Goal: Information Seeking & Learning: Learn about a topic

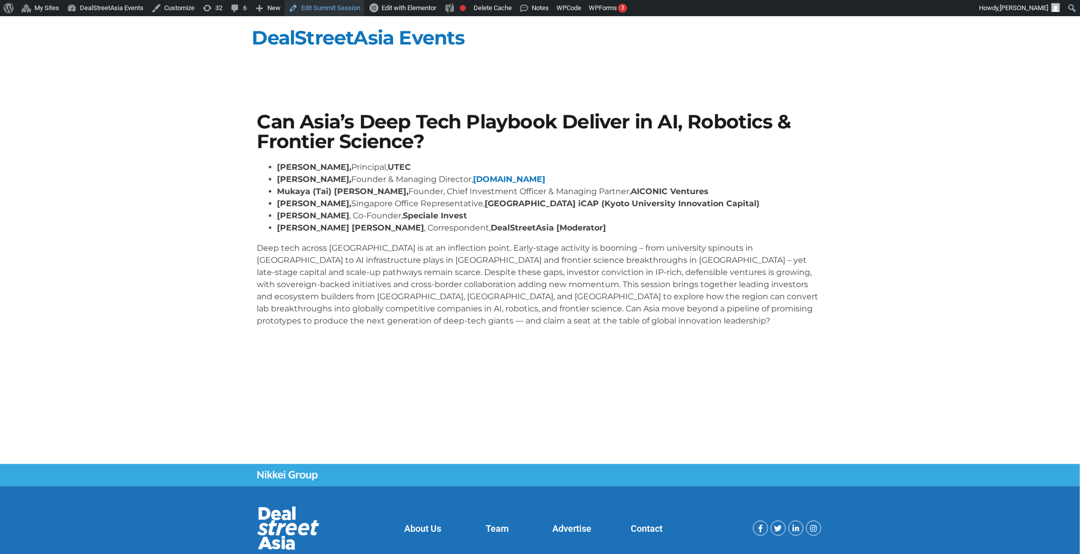
click at [343, 9] on link "Edit Summit Session" at bounding box center [325, 8] width 80 height 16
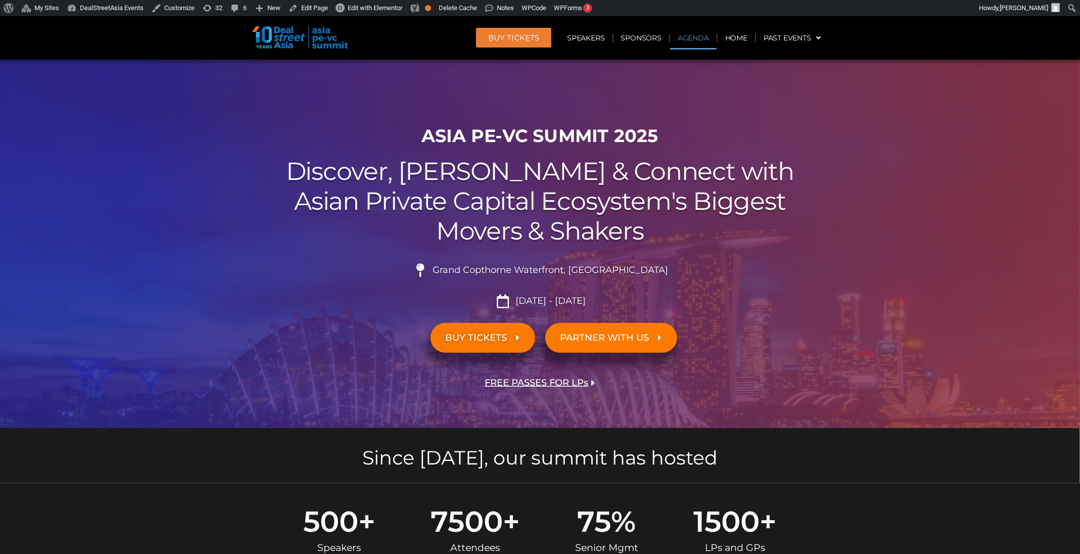
click at [704, 33] on link "Agenda" at bounding box center [693, 37] width 46 height 23
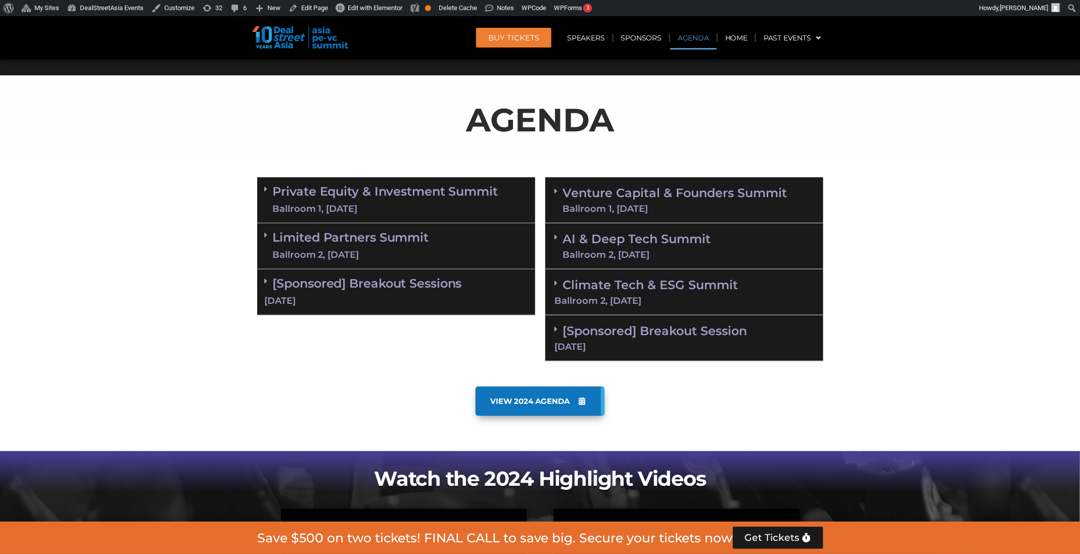
scroll to position [529, 0]
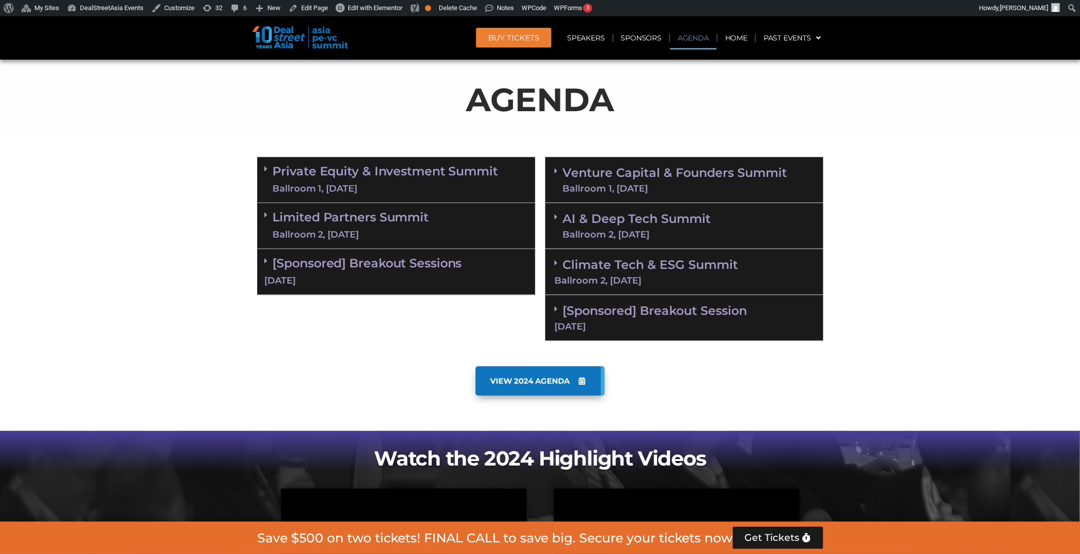
click at [649, 230] on div "Ballroom 2, [DATE]" at bounding box center [637, 234] width 148 height 9
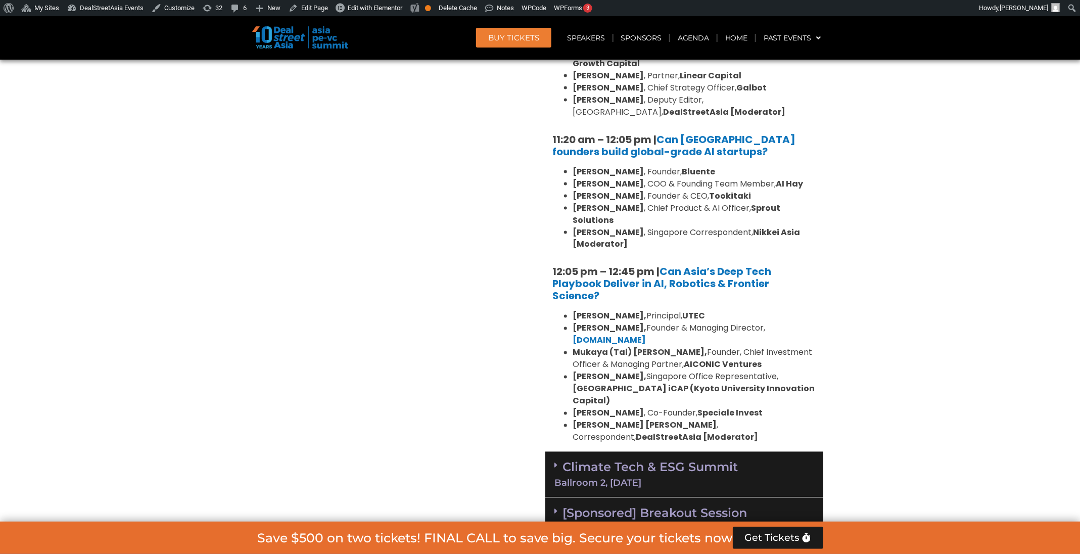
scroll to position [838, 0]
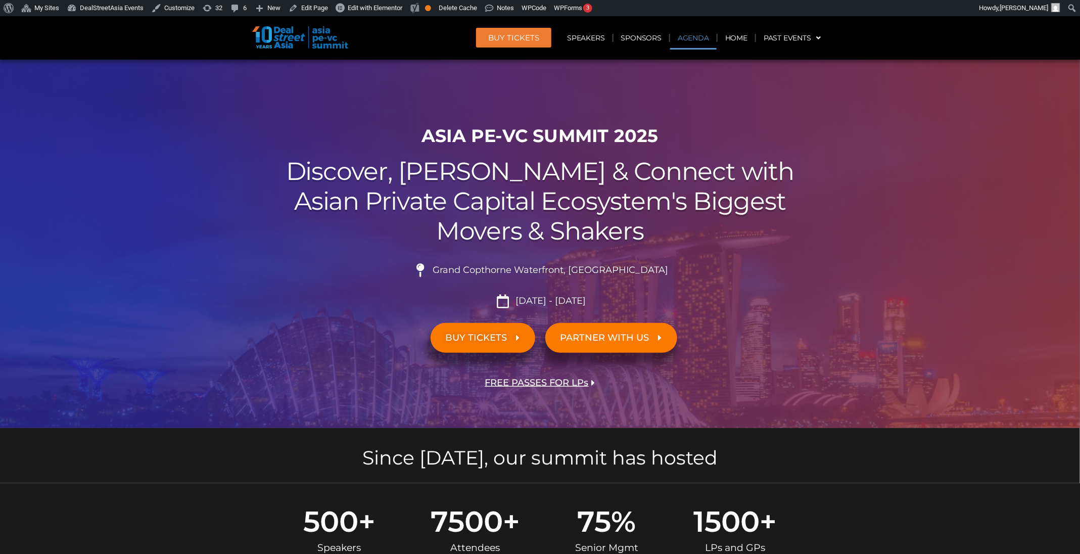
click at [700, 43] on link "Agenda" at bounding box center [693, 37] width 46 height 23
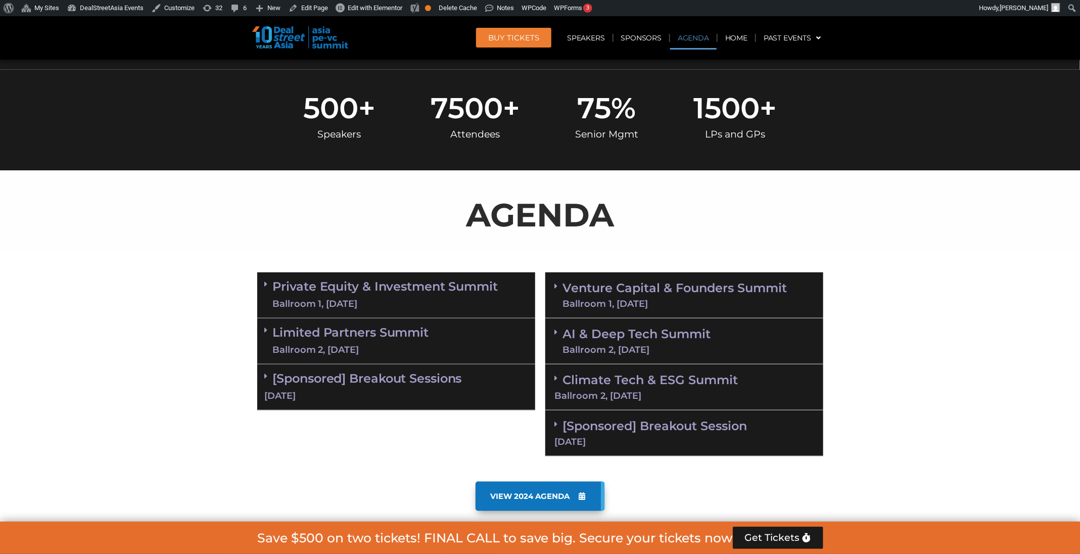
scroll to position [529, 0]
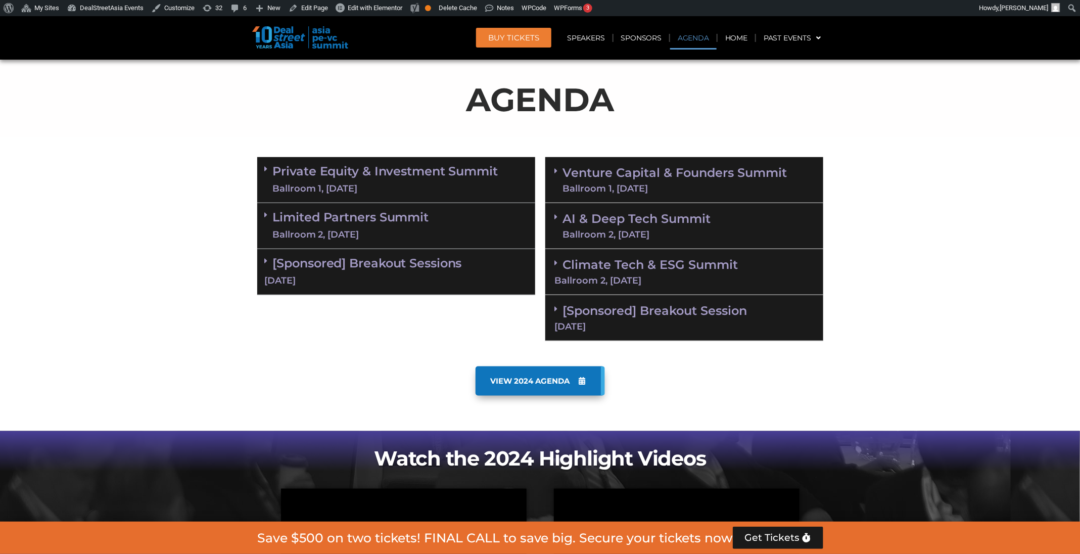
click at [704, 209] on div "AI & Deep Tech Summit Ballroom 2, 11 Sept" at bounding box center [684, 226] width 278 height 46
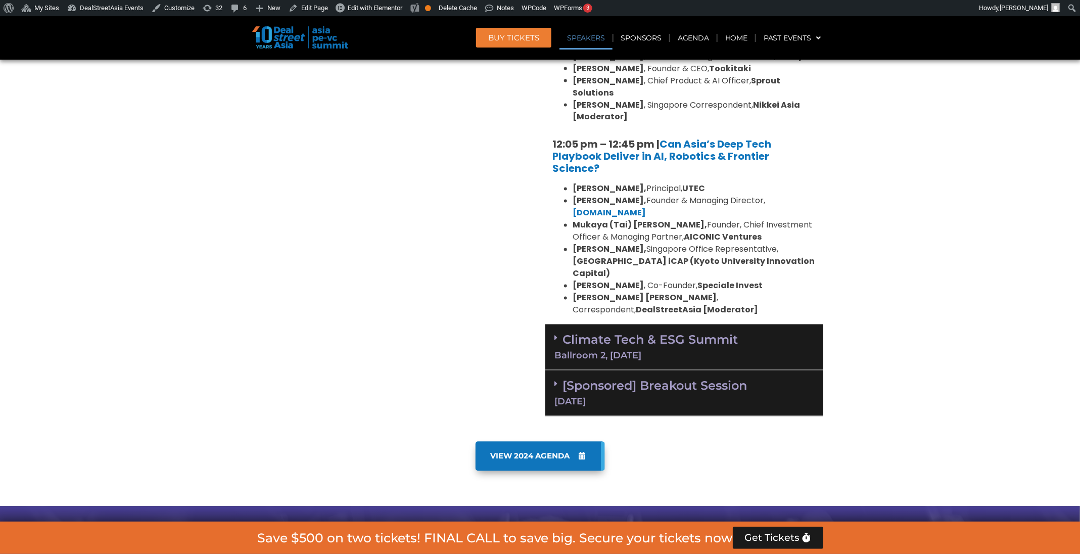
scroll to position [967, 0]
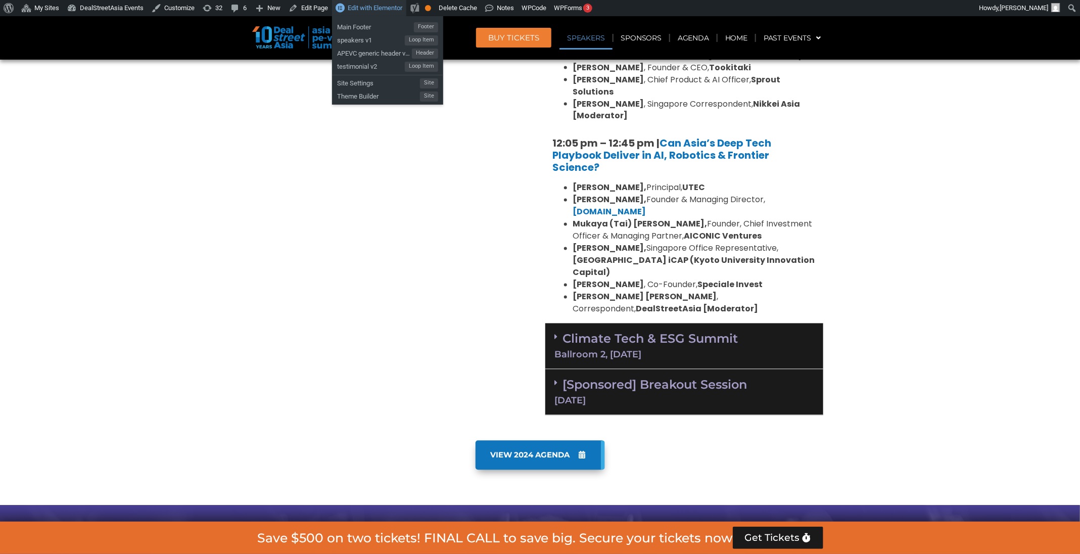
click at [361, 4] on span "Edit with Elementor" at bounding box center [375, 8] width 55 height 8
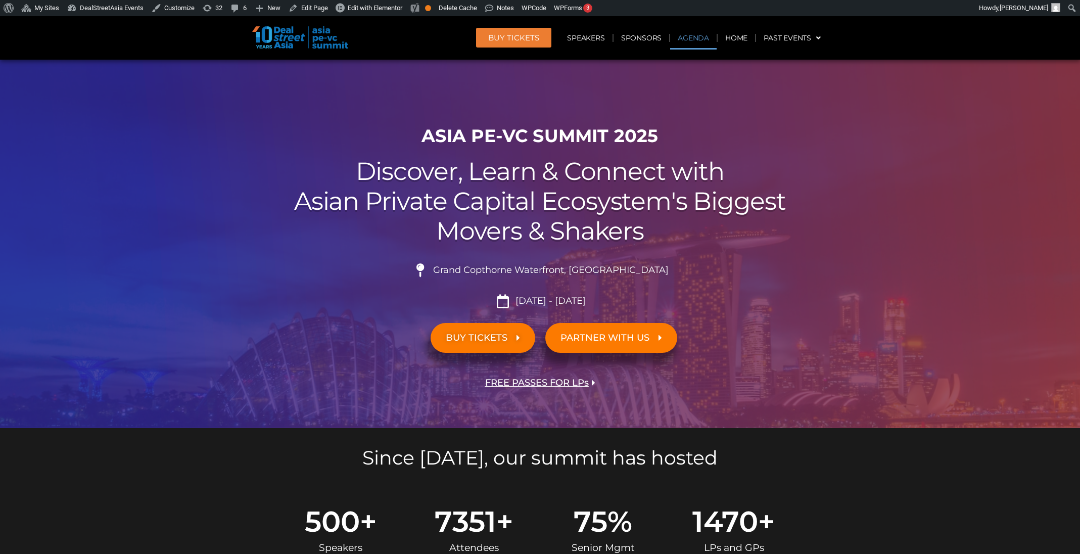
scroll to position [529, 0]
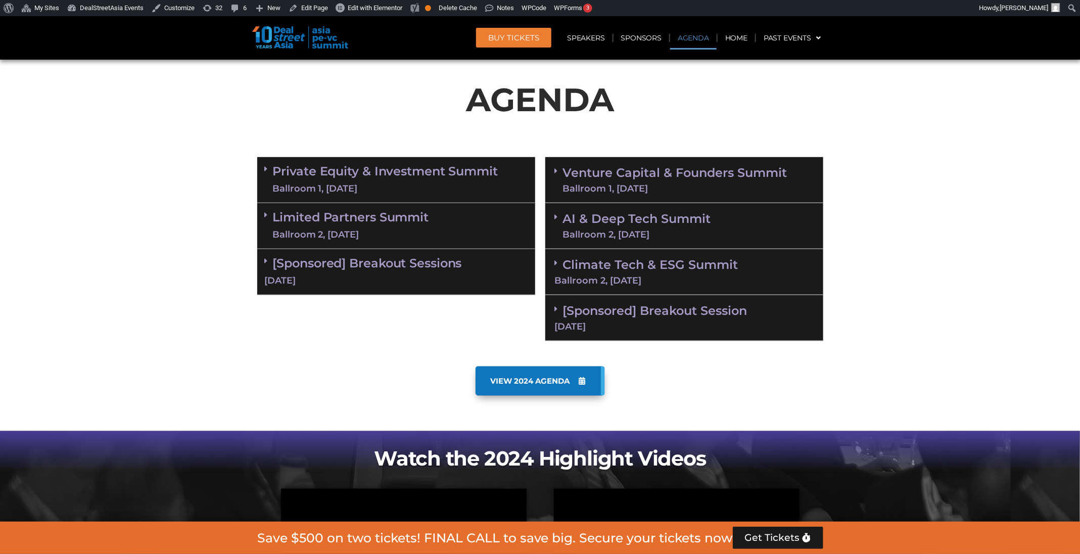
click at [660, 220] on link "AI & Deep Tech Summit Ballroom 2, 11 Sept" at bounding box center [637, 226] width 148 height 26
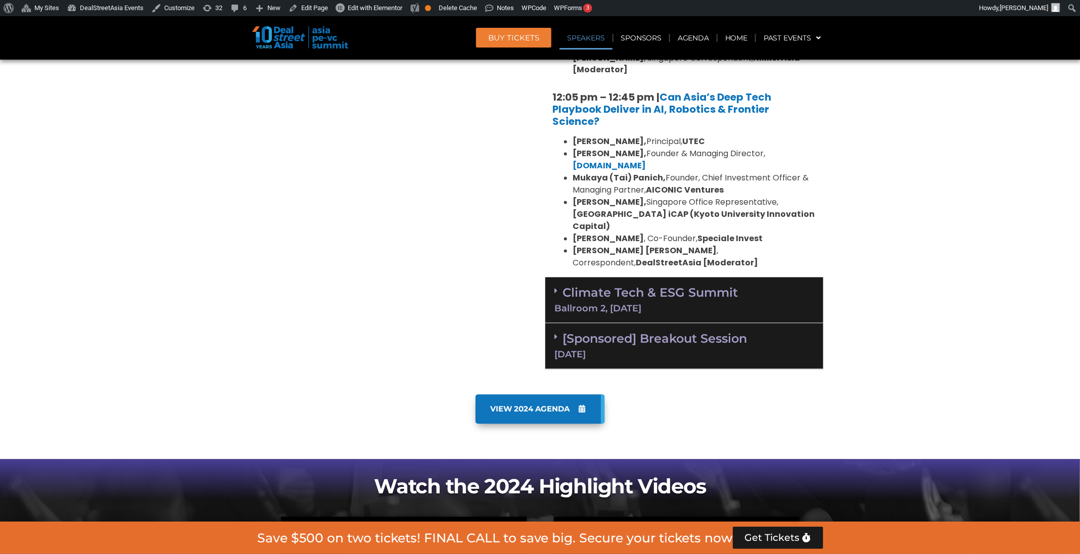
scroll to position [1012, 0]
click at [666, 305] on div "Ballroom 2, 11 Sept" at bounding box center [684, 309] width 259 height 9
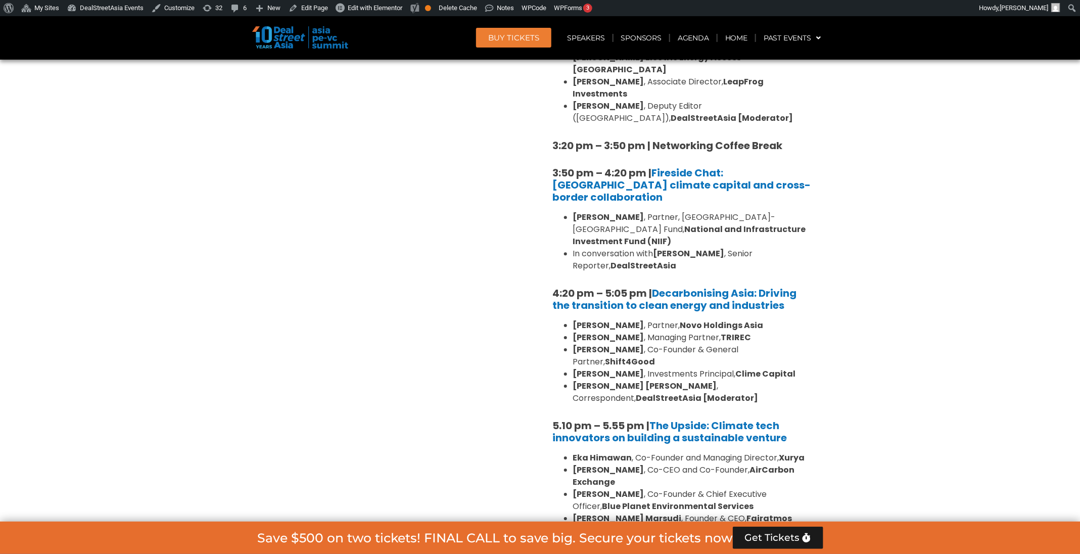
scroll to position [1631, 0]
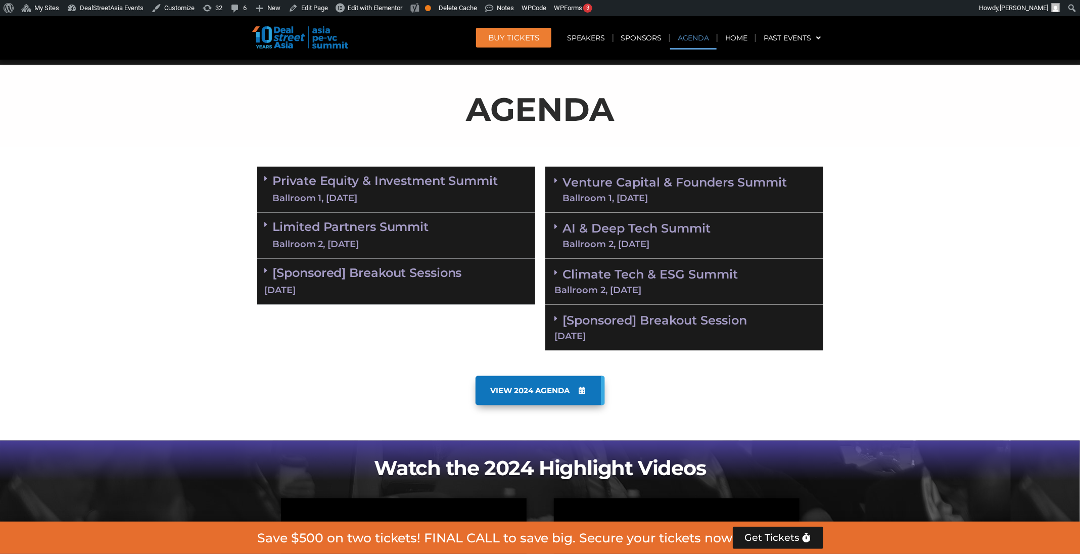
scroll to position [529, 0]
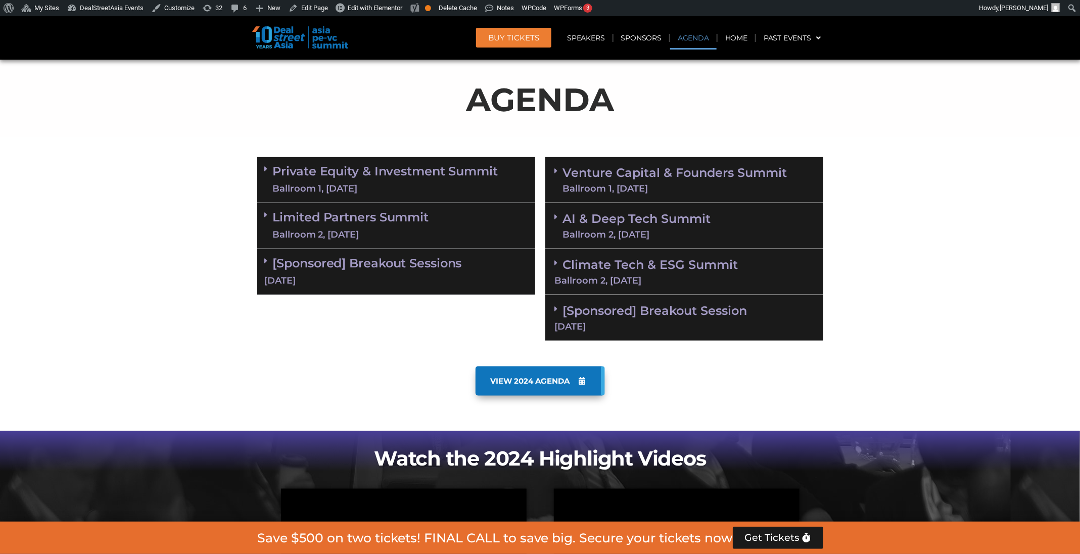
click at [680, 218] on link "AI & Deep Tech Summit Ballroom 2, [DATE]" at bounding box center [637, 226] width 148 height 26
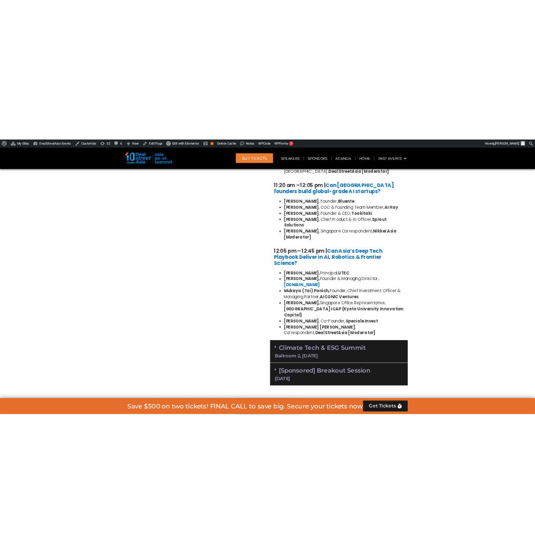
scroll to position [886, 0]
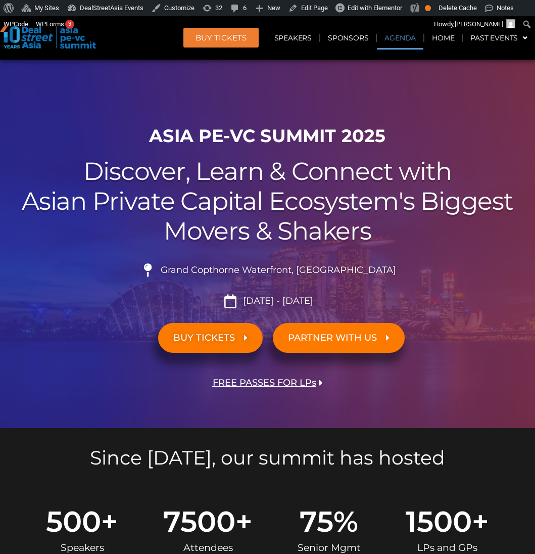
click at [418, 41] on link "Agenda" at bounding box center [400, 37] width 46 height 23
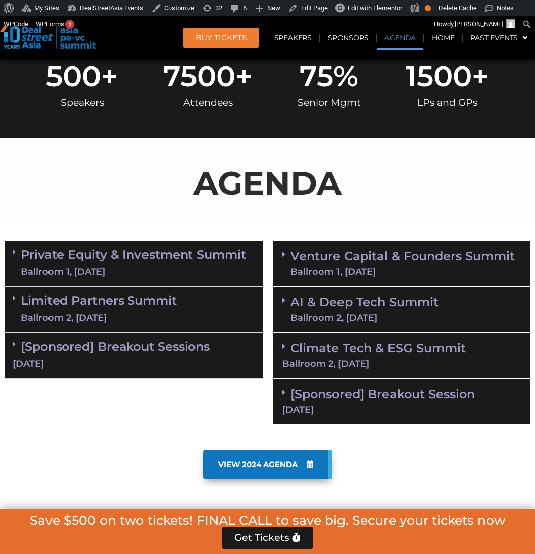
scroll to position [528, 0]
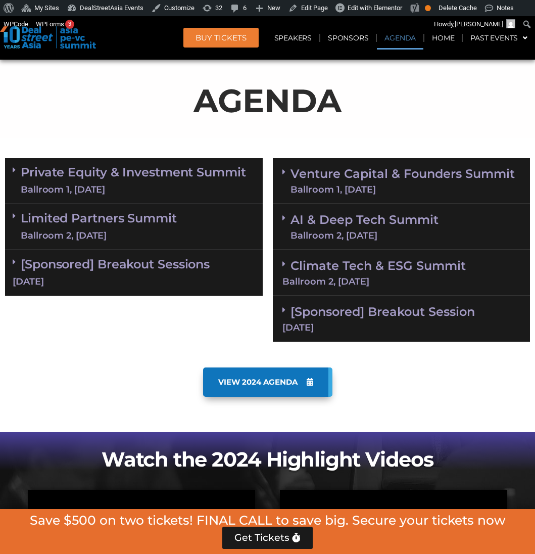
click at [378, 228] on link "AI & Deep Tech Summit Ballroom 2, [DATE]" at bounding box center [365, 227] width 148 height 26
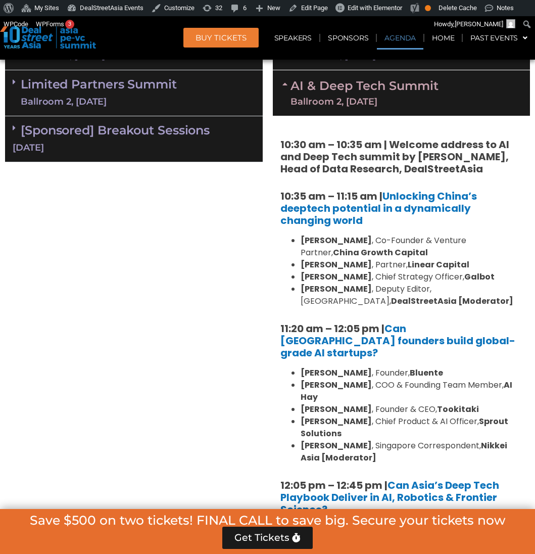
scroll to position [663, 0]
